Goal: Task Accomplishment & Management: Manage account settings

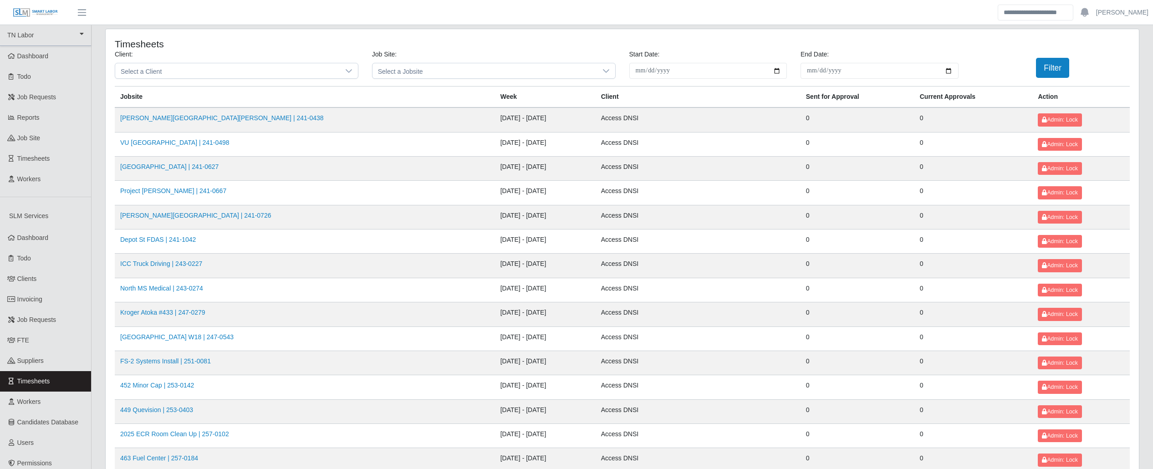
click at [367, 198] on td "Project Dunlap | 241-0667" at bounding box center [305, 193] width 380 height 24
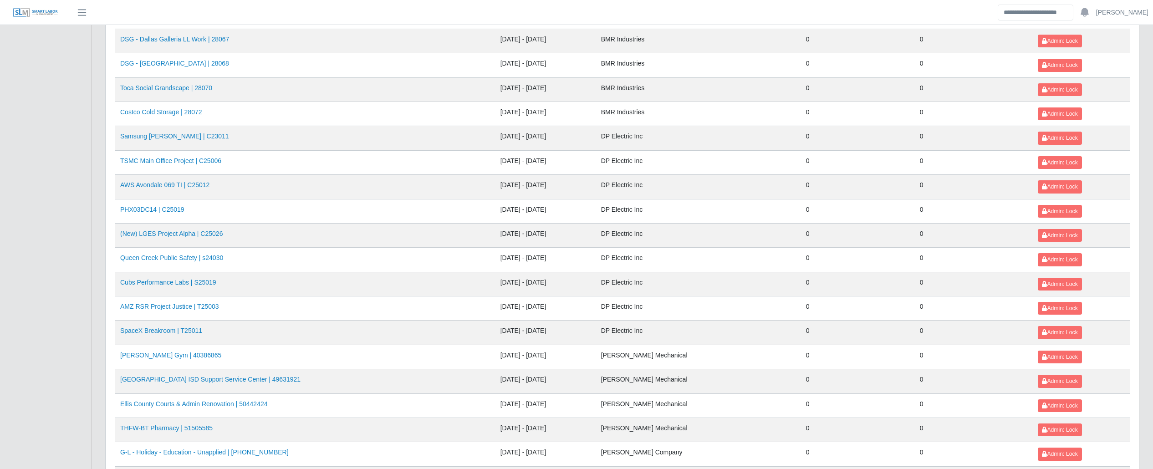
scroll to position [928, 0]
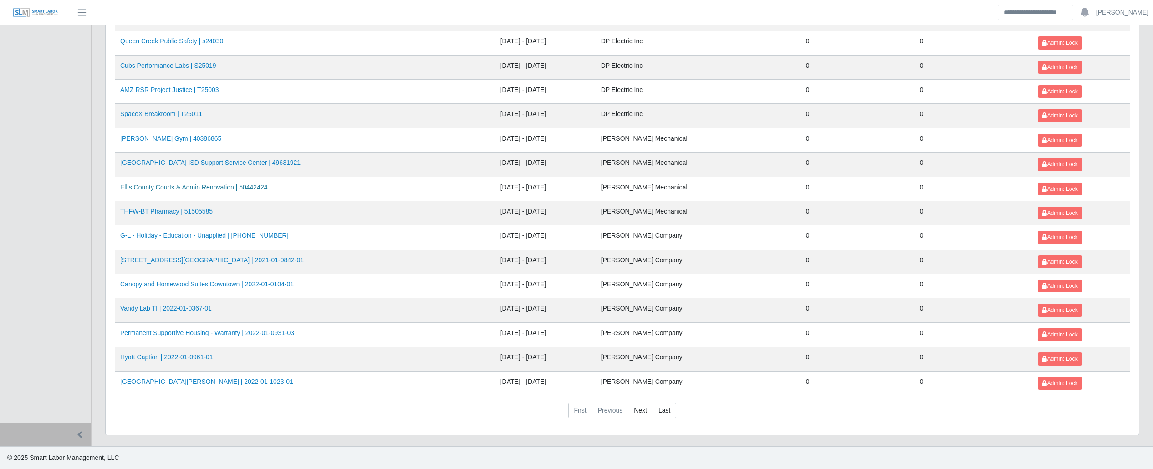
click at [180, 184] on link "Ellis County Courts & Admin Renovation | 50442424" at bounding box center [194, 187] width 148 height 7
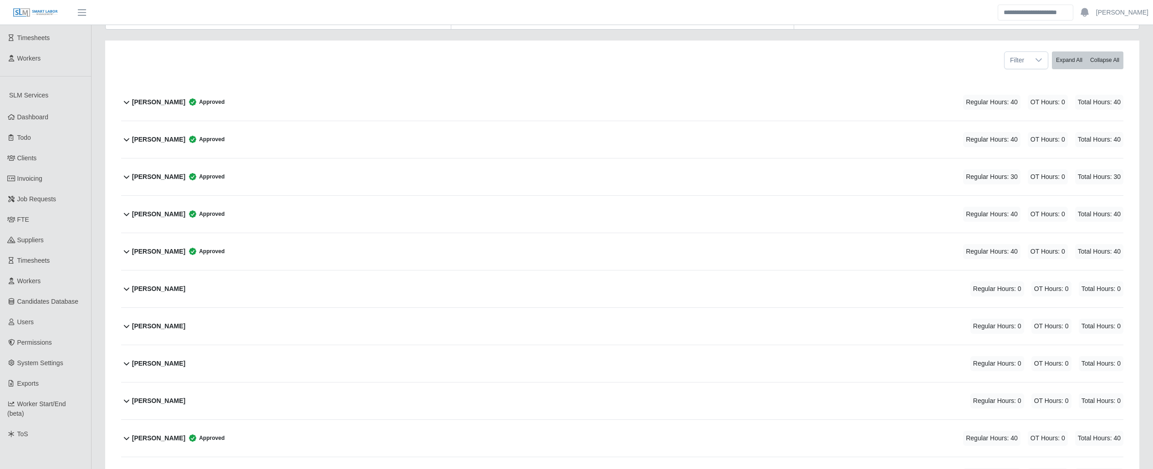
scroll to position [124, 0]
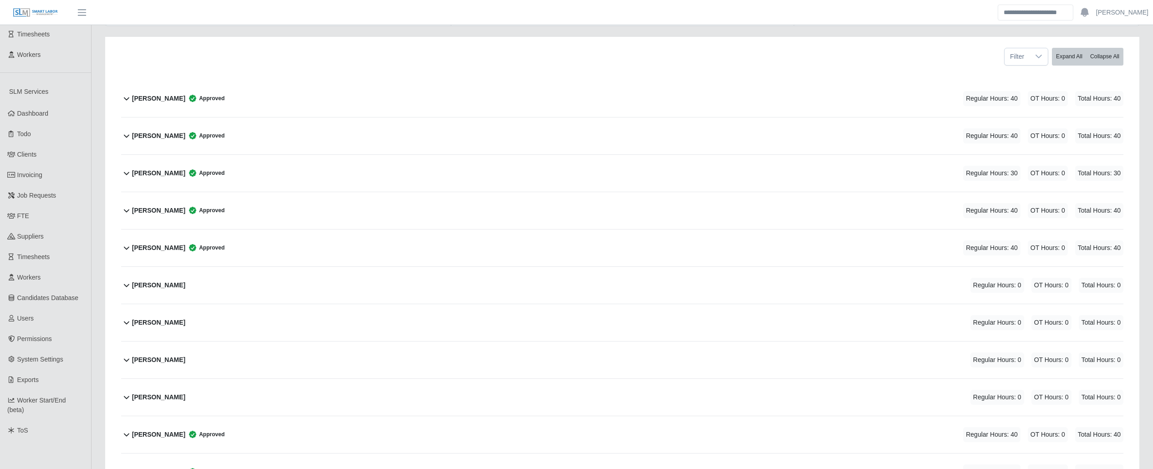
click at [245, 285] on div "[PERSON_NAME] Regular Hours: 0 OT Hours: 0 Total Hours: 0" at bounding box center [627, 285] width 991 height 37
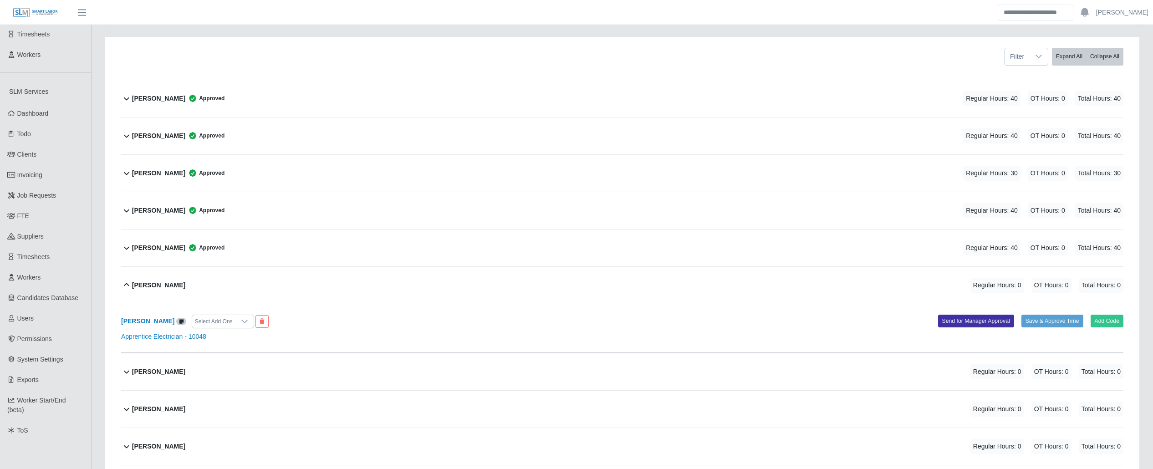
click at [244, 291] on div "[PERSON_NAME] Regular Hours: 0 OT Hours: 0 Total Hours: 0" at bounding box center [627, 285] width 991 height 37
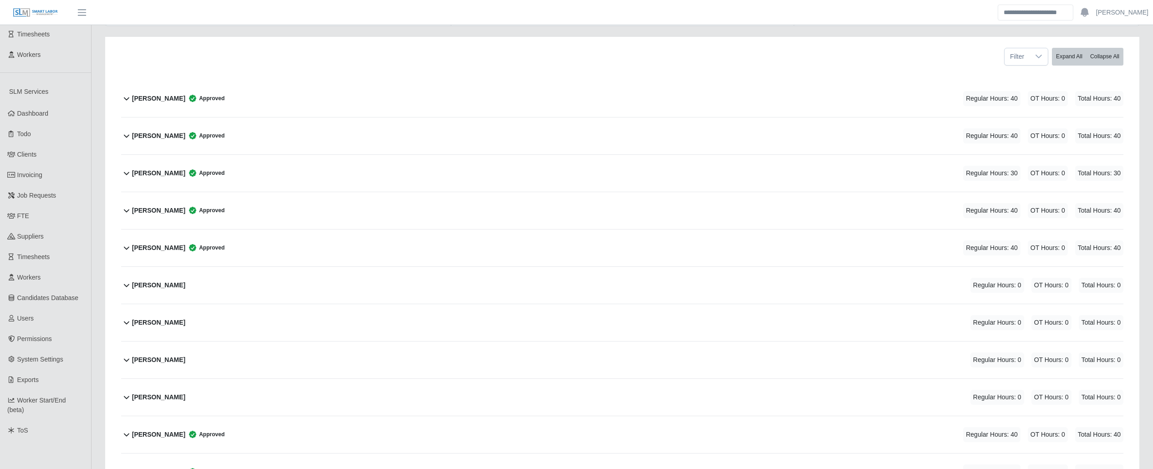
click at [314, 244] on div "[PERSON_NAME] Approved Regular Hours: 40 OT Hours: 0 Total Hours: 40" at bounding box center [627, 248] width 991 height 37
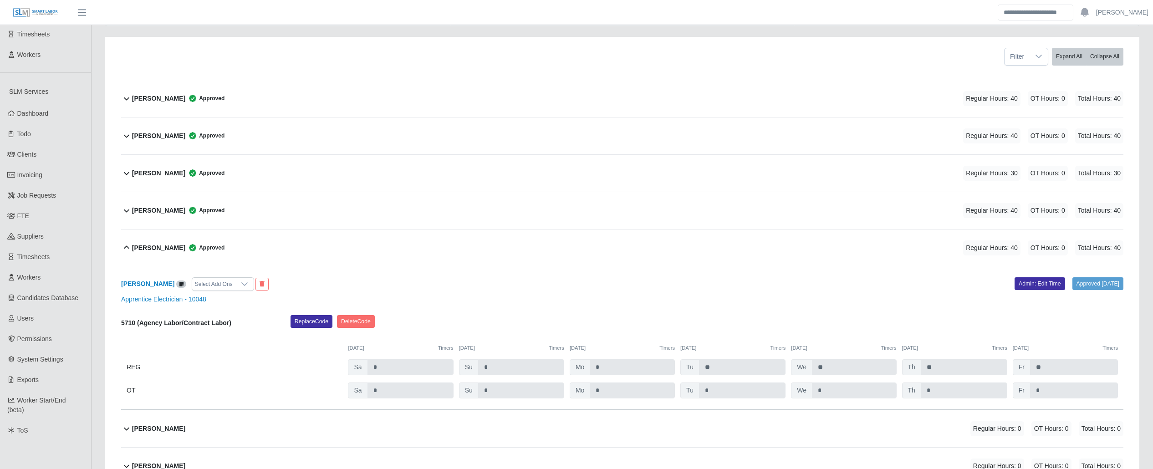
click at [444, 349] on button "Timers" at bounding box center [445, 348] width 15 height 8
click at [444, 348] on button "Timers" at bounding box center [445, 348] width 15 height 8
click at [240, 282] on div at bounding box center [244, 284] width 18 height 13
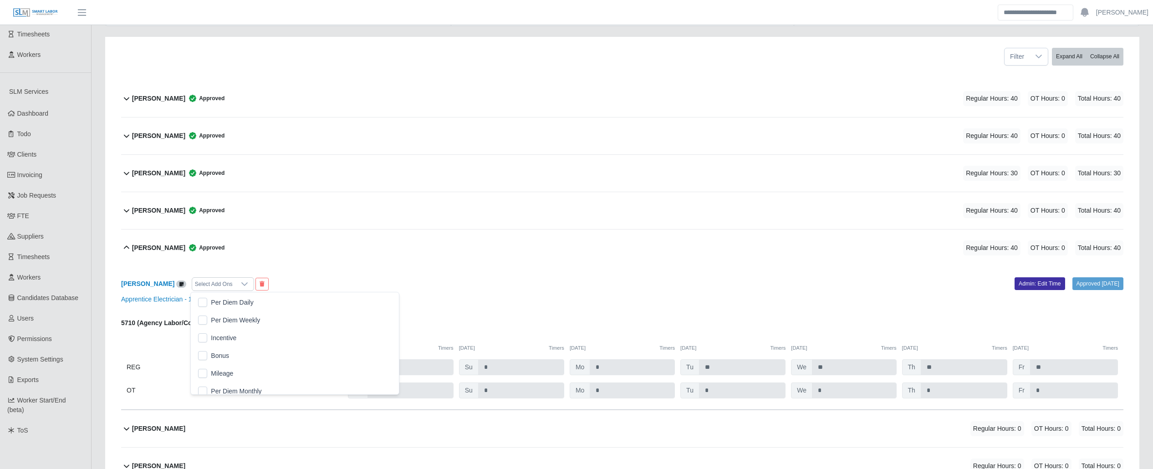
scroll to position [9, 55]
click at [239, 283] on div at bounding box center [244, 284] width 18 height 13
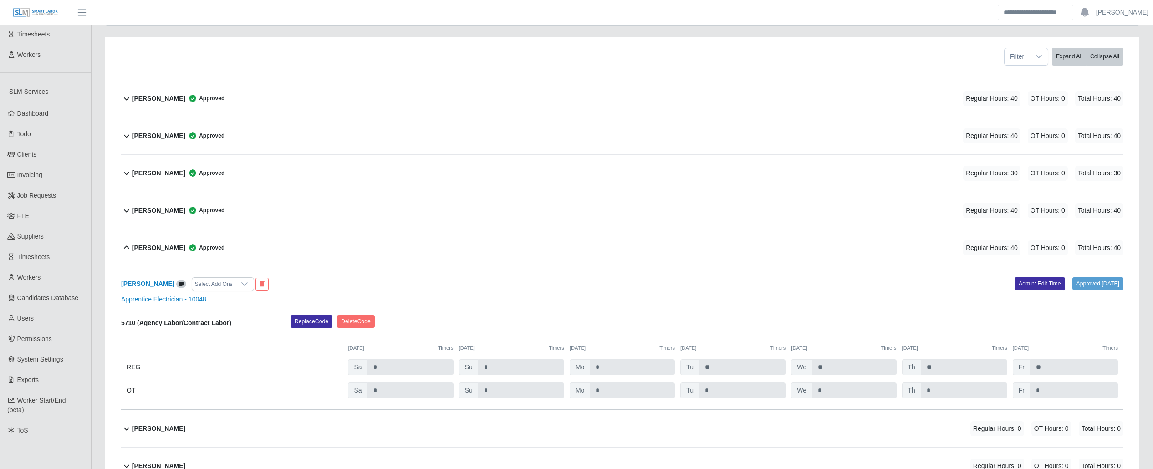
click at [239, 283] on div at bounding box center [244, 284] width 18 height 13
